Goal: Navigation & Orientation: Find specific page/section

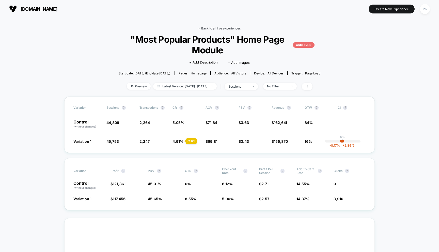
click at [214, 29] on link "< Back to all live experiences" at bounding box center [219, 28] width 42 height 4
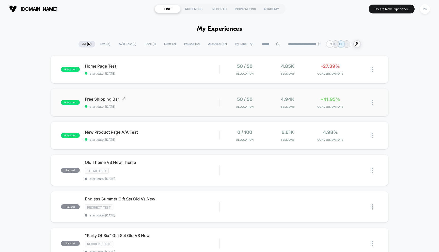
click at [175, 98] on span "Free Shipping Bar Click to edit experience details" at bounding box center [152, 99] width 135 height 5
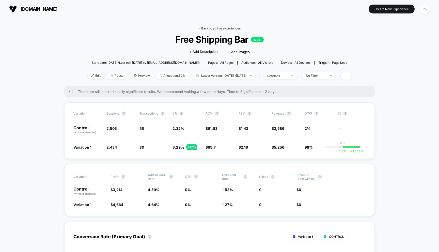
click at [217, 29] on link "< Back to all live experiences" at bounding box center [219, 28] width 42 height 4
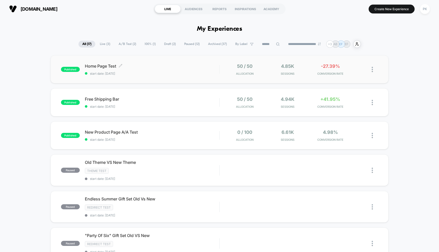
click at [197, 66] on span "Home Page Test Click to edit experience details" at bounding box center [152, 66] width 135 height 5
